Goal: Information Seeking & Learning: Check status

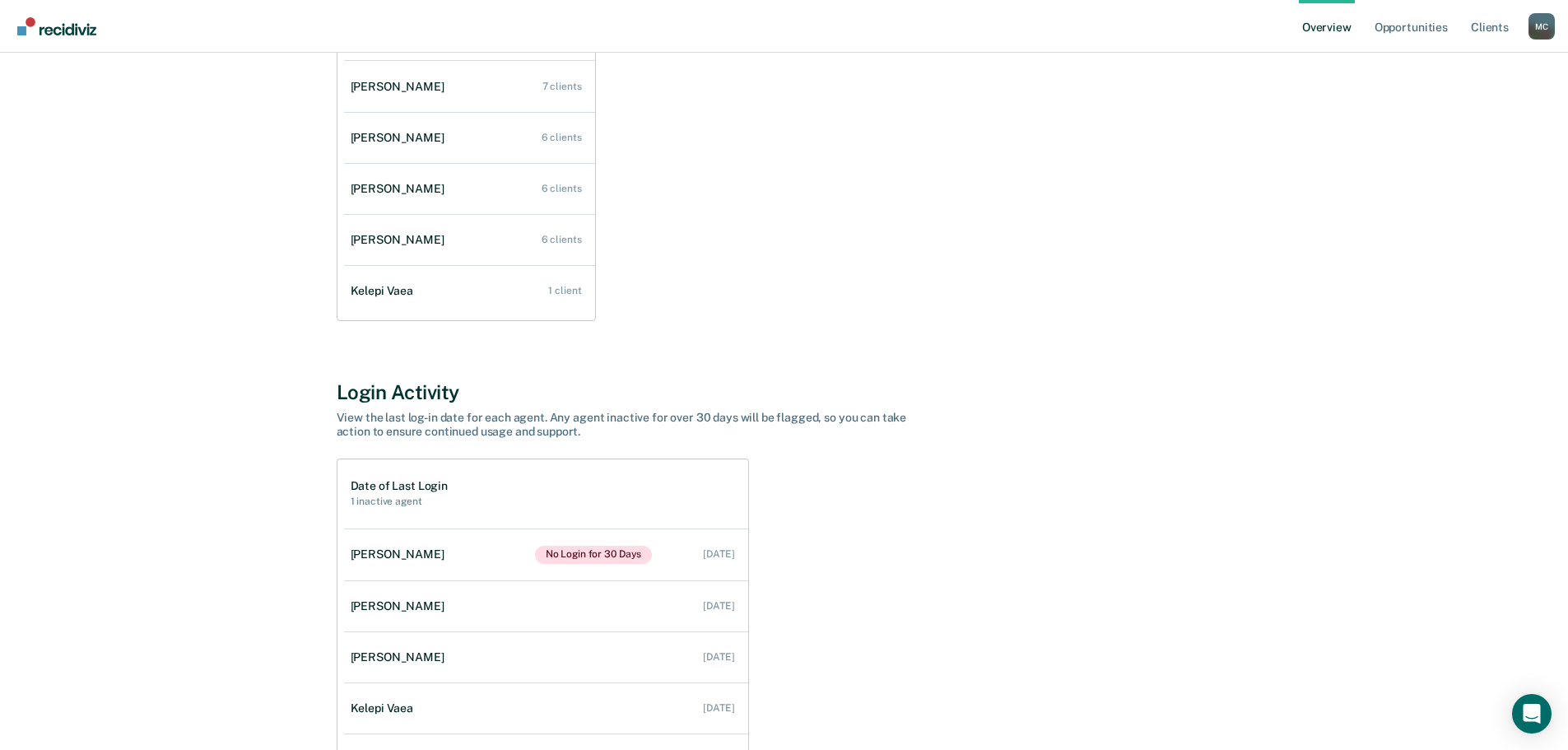
scroll to position [378, 0]
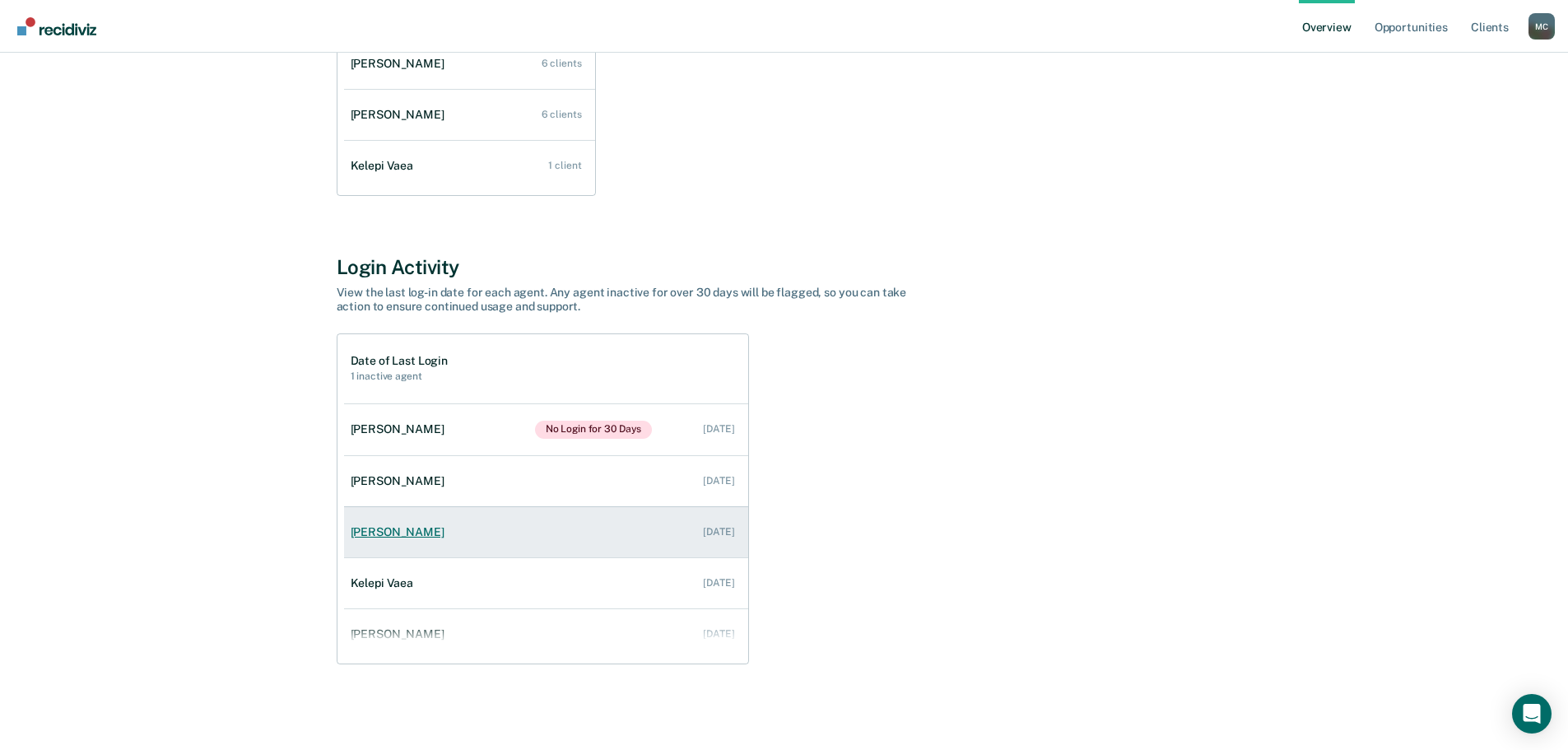
click at [437, 549] on link "[PERSON_NAME] [DATE]" at bounding box center [546, 532] width 404 height 47
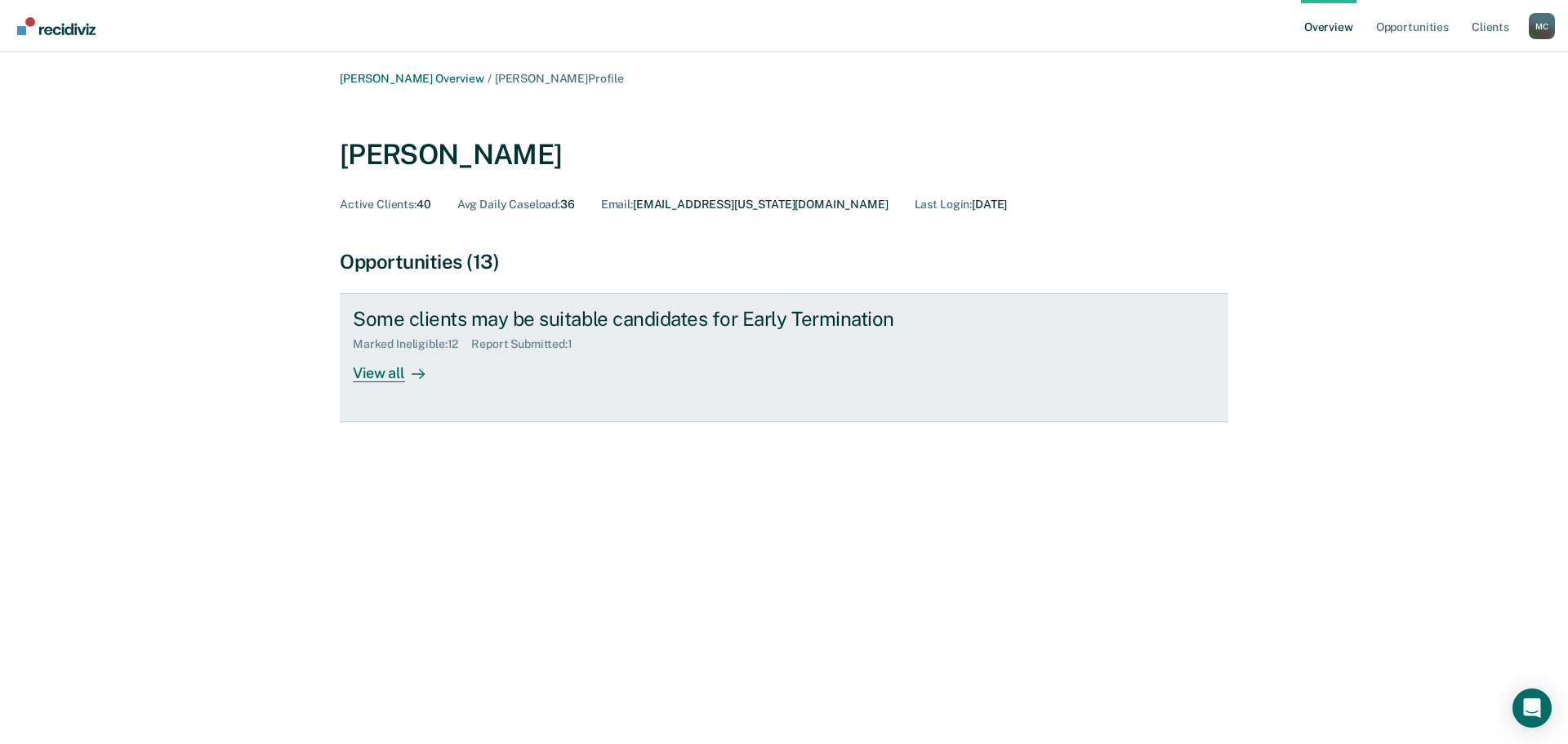
click at [398, 370] on div "View all" at bounding box center [399, 367] width 91 height 32
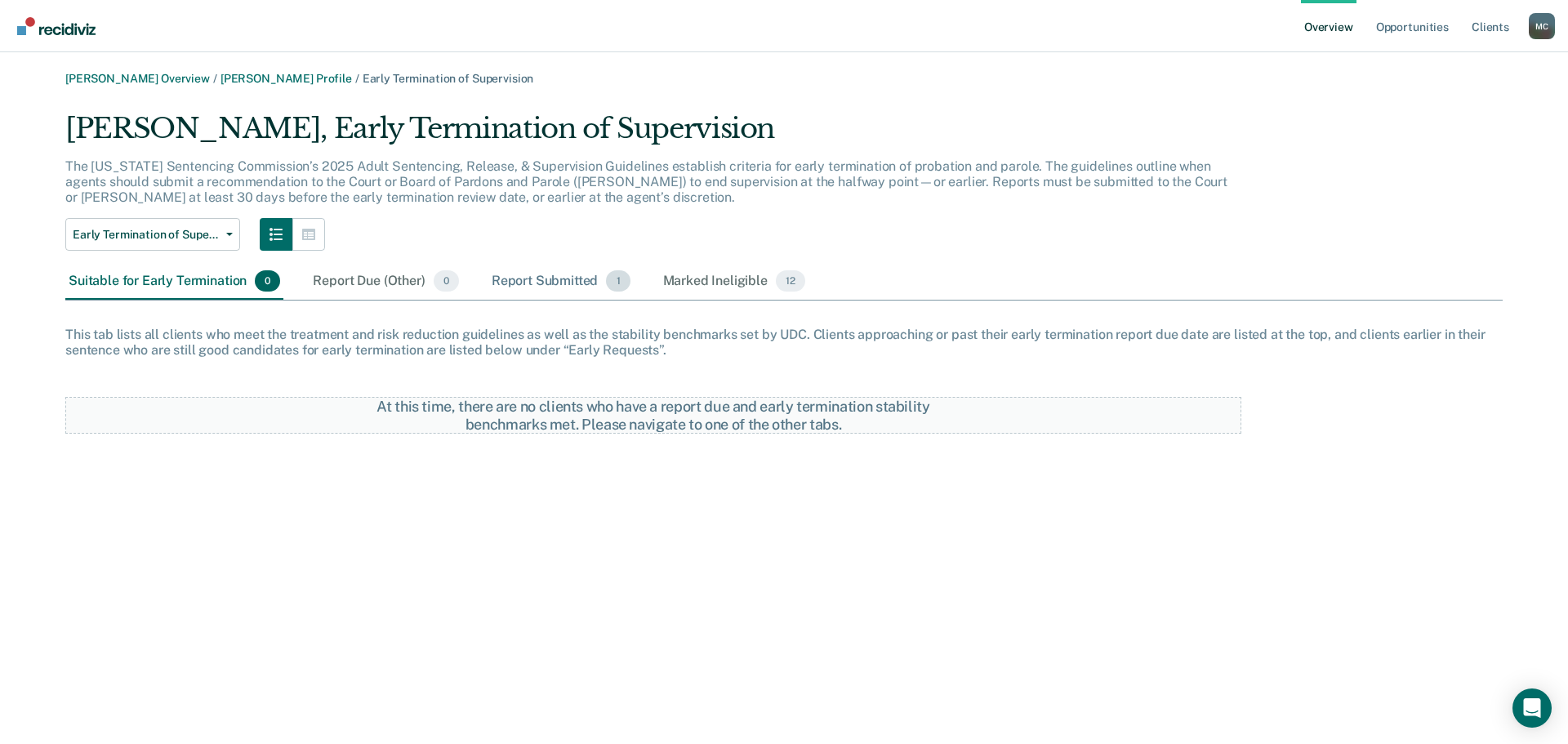
click at [555, 280] on div "Report Submitted 1" at bounding box center [561, 282] width 146 height 36
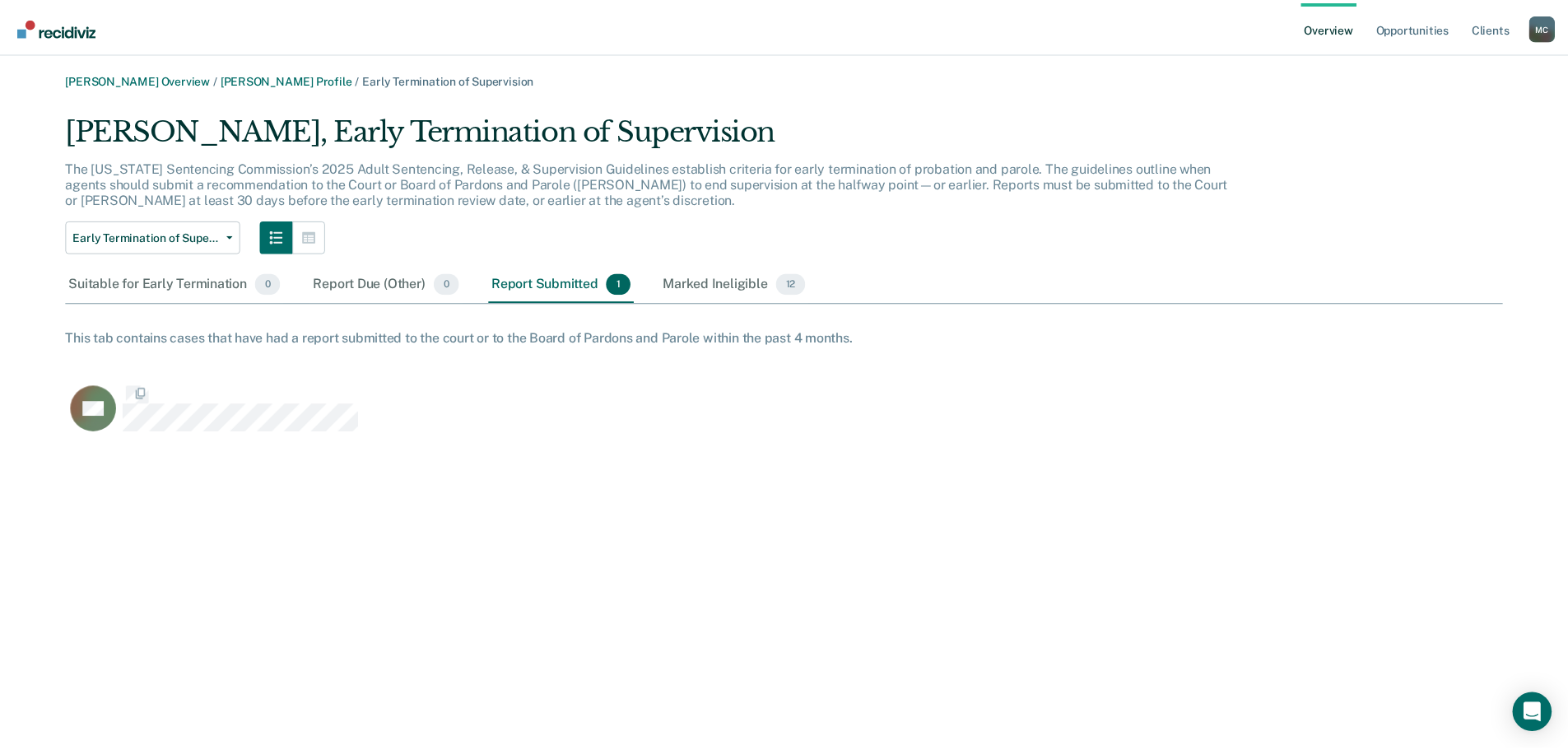
scroll to position [325, 1437]
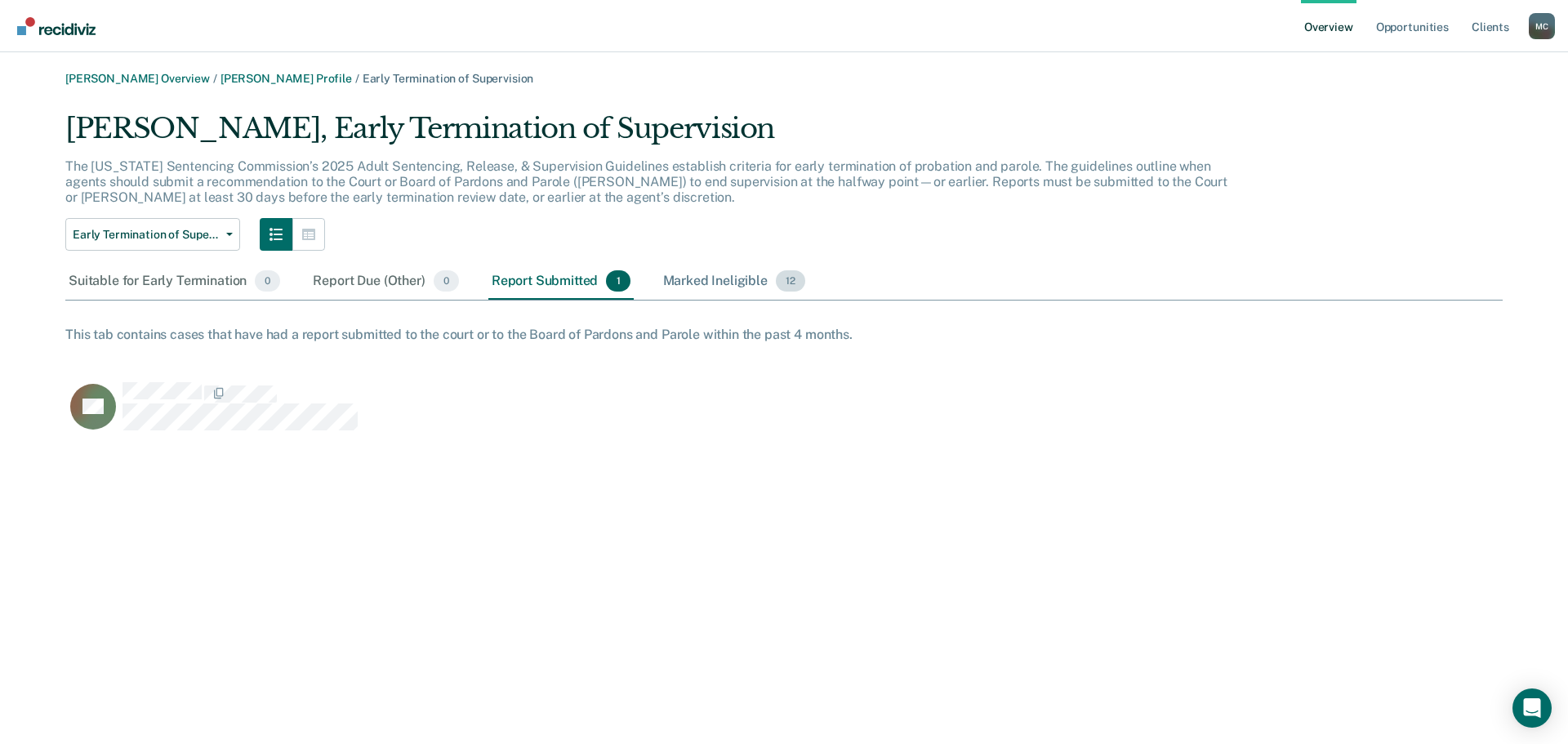
click at [717, 278] on div "Marked Ineligible 12" at bounding box center [735, 282] width 149 height 36
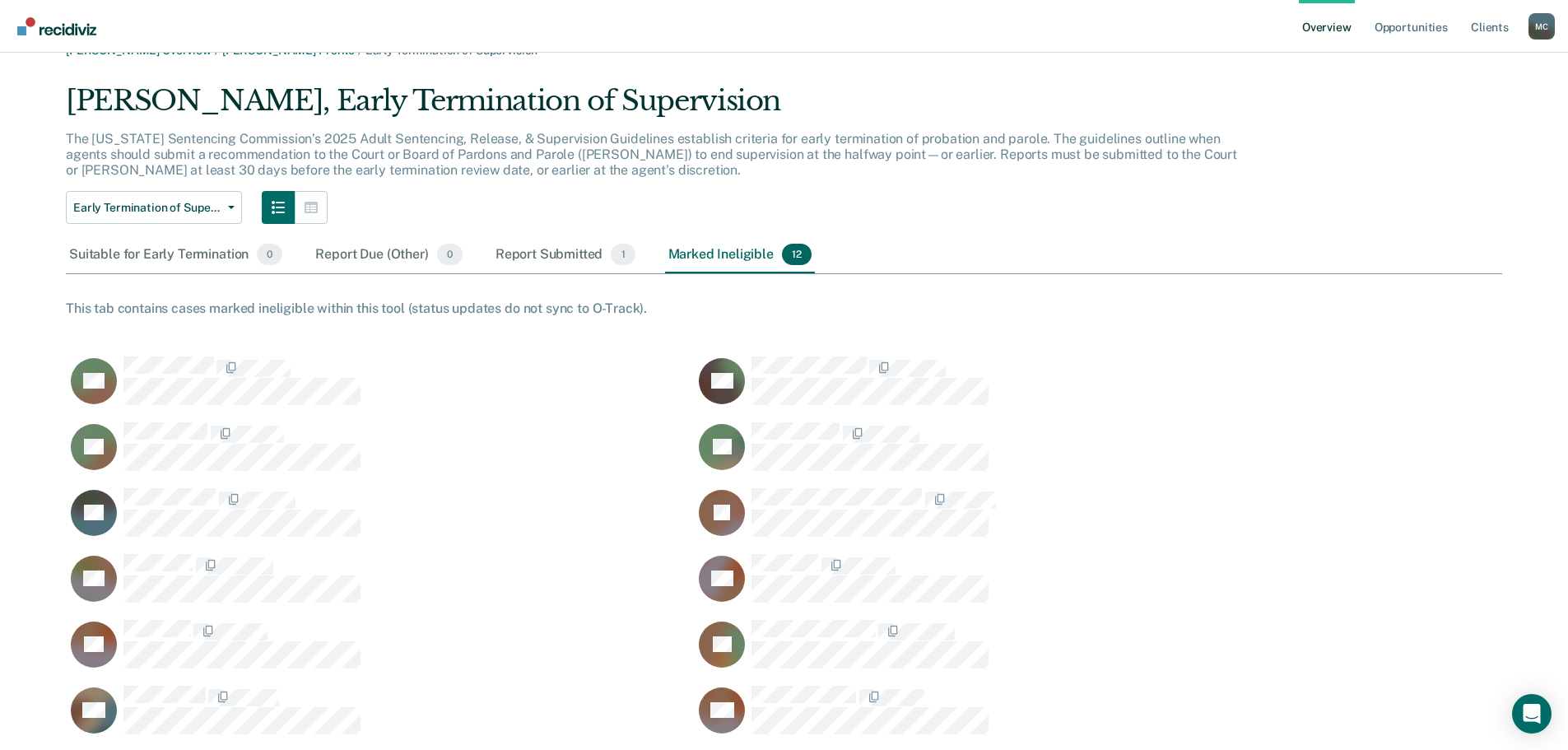
scroll to position [0, 0]
